Goal: Information Seeking & Learning: Learn about a topic

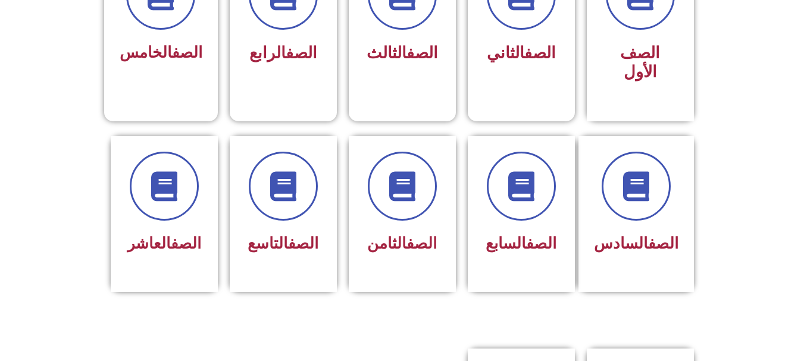
scroll to position [397, 0]
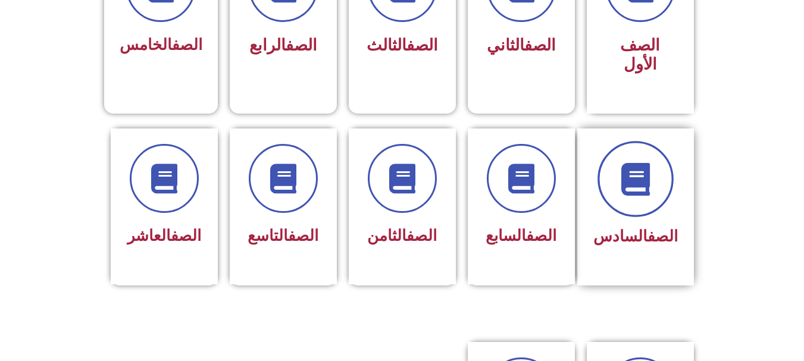
click at [652, 163] on icon at bounding box center [635, 179] width 33 height 33
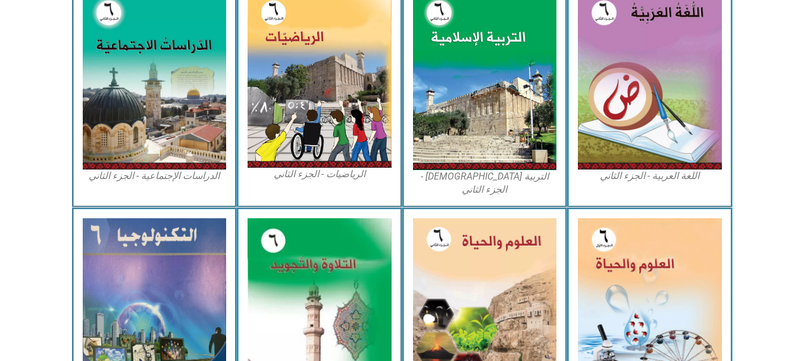
scroll to position [700, 0]
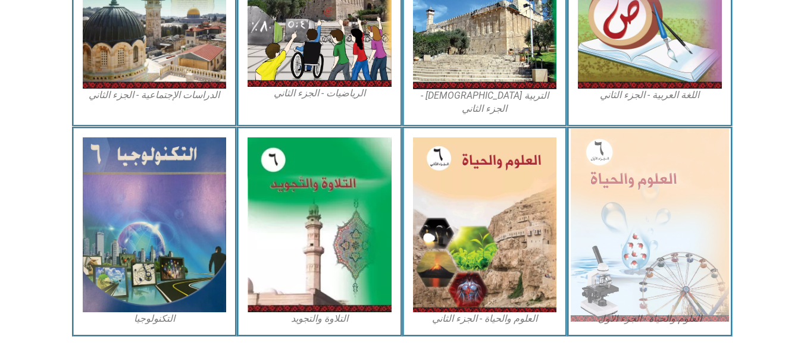
click at [661, 249] on img at bounding box center [650, 225] width 158 height 193
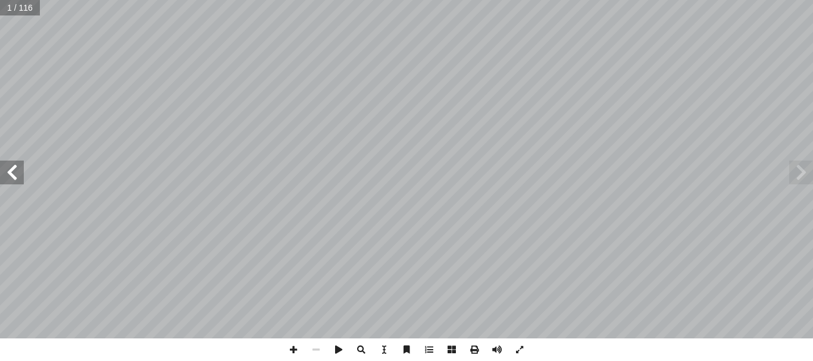
click at [14, 173] on span at bounding box center [12, 173] width 24 height 24
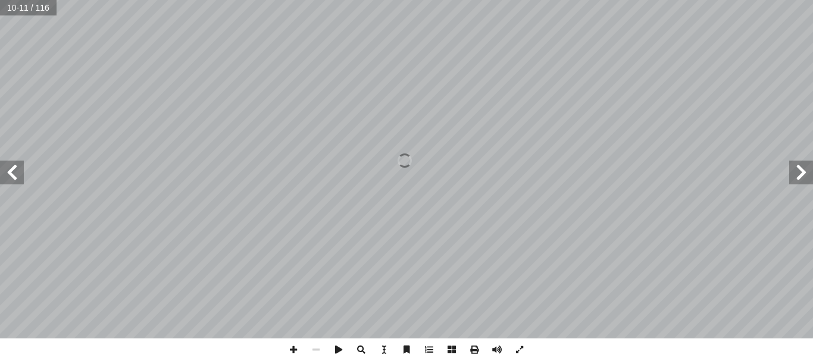
click at [14, 173] on span at bounding box center [12, 173] width 24 height 24
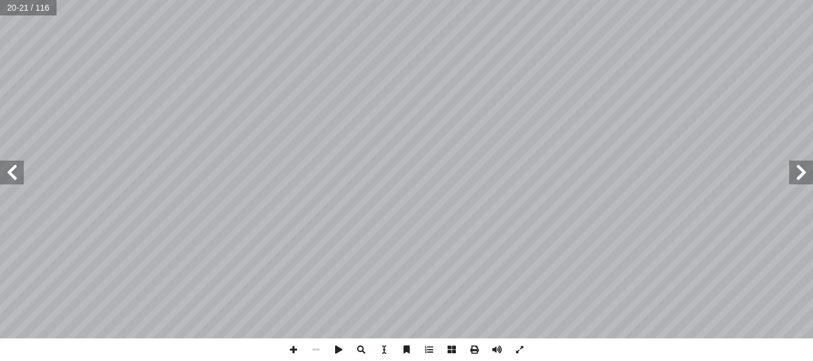
click at [806, 172] on span at bounding box center [802, 173] width 24 height 24
click at [292, 352] on span at bounding box center [293, 350] width 23 height 23
click at [291, 350] on span at bounding box center [293, 350] width 23 height 23
click at [18, 171] on span at bounding box center [12, 173] width 24 height 24
